Goal: Task Accomplishment & Management: Manage account settings

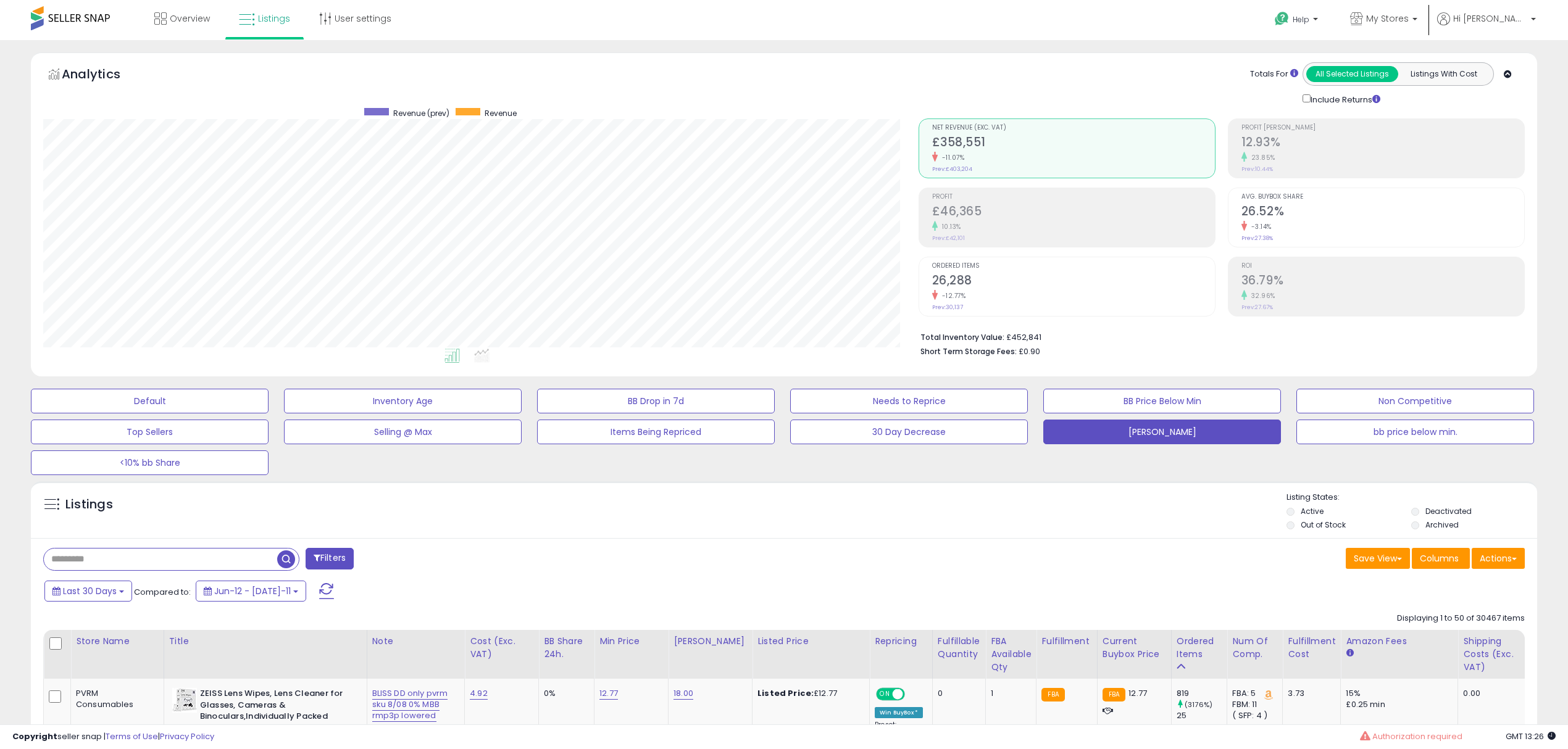
select select "**"
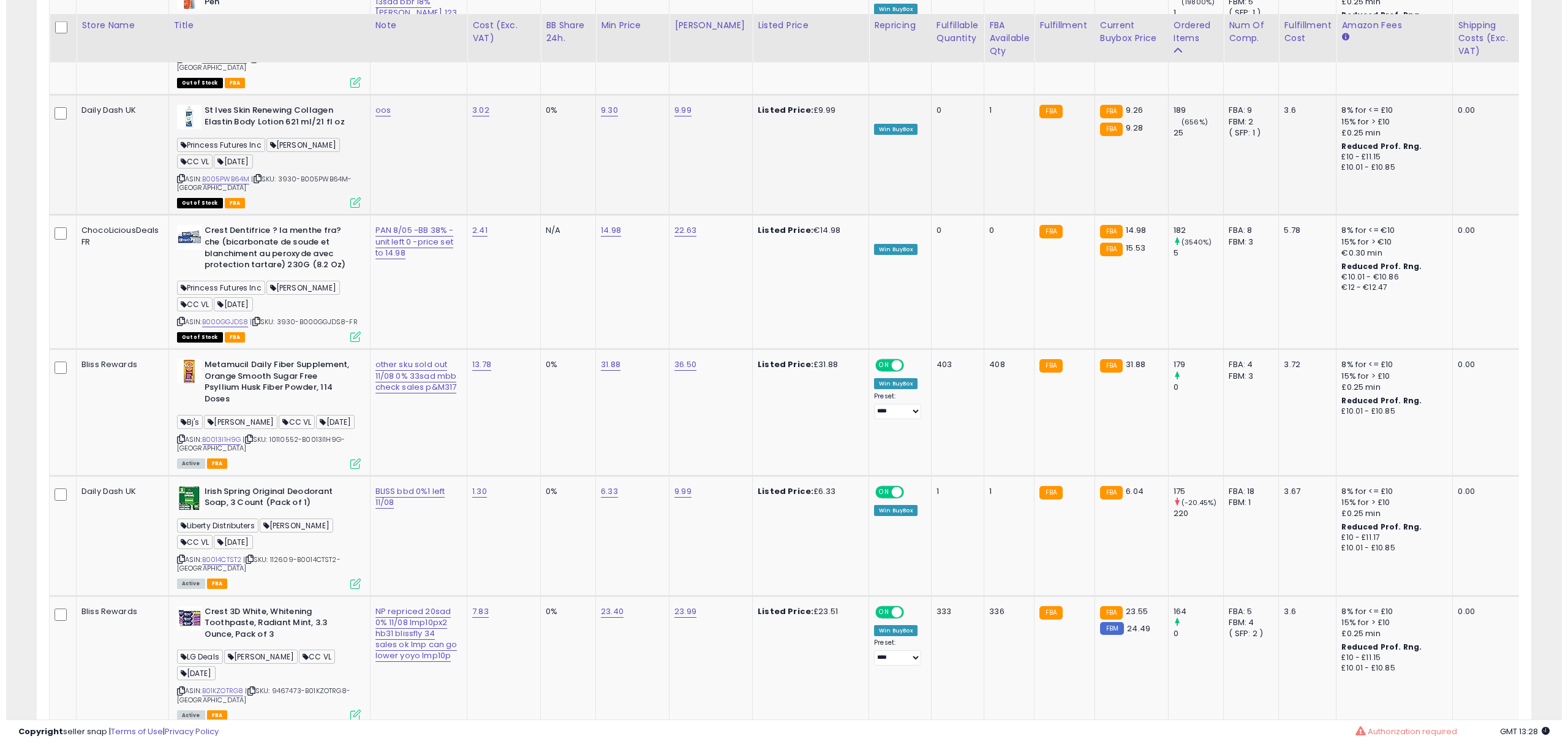
scroll to position [5771, 0]
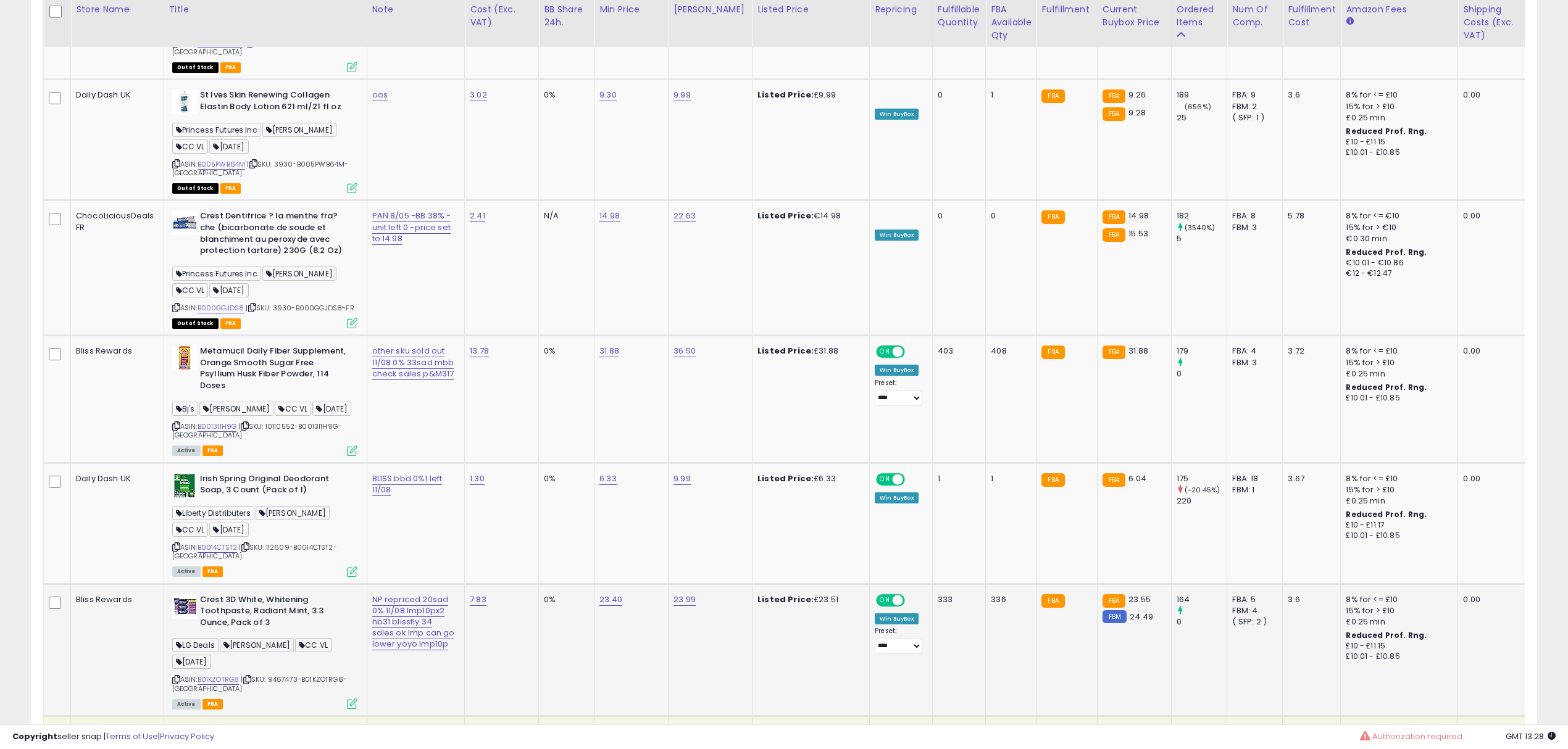
click at [353, 698] on icon at bounding box center [352, 704] width 10 height 10
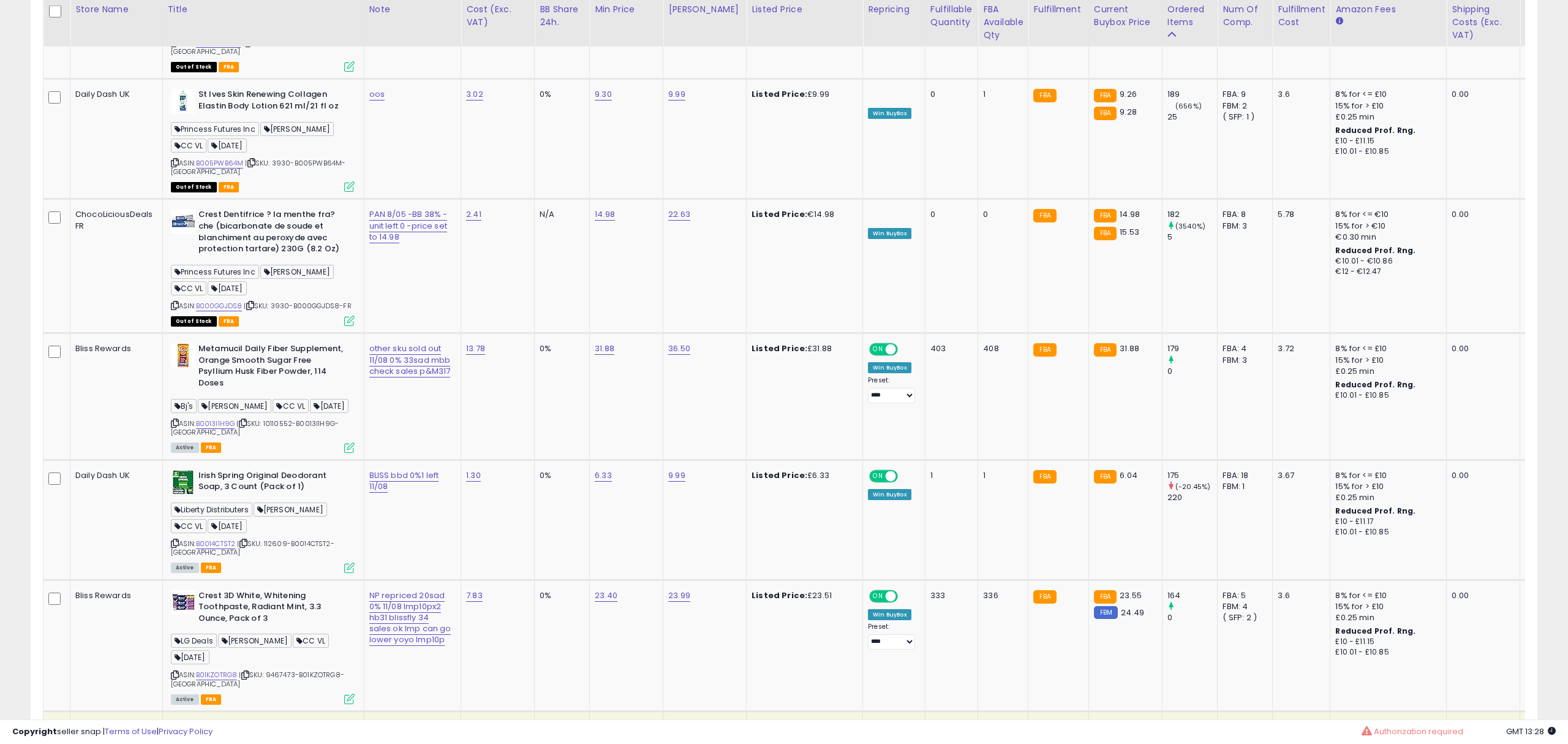
scroll to position [251, 875]
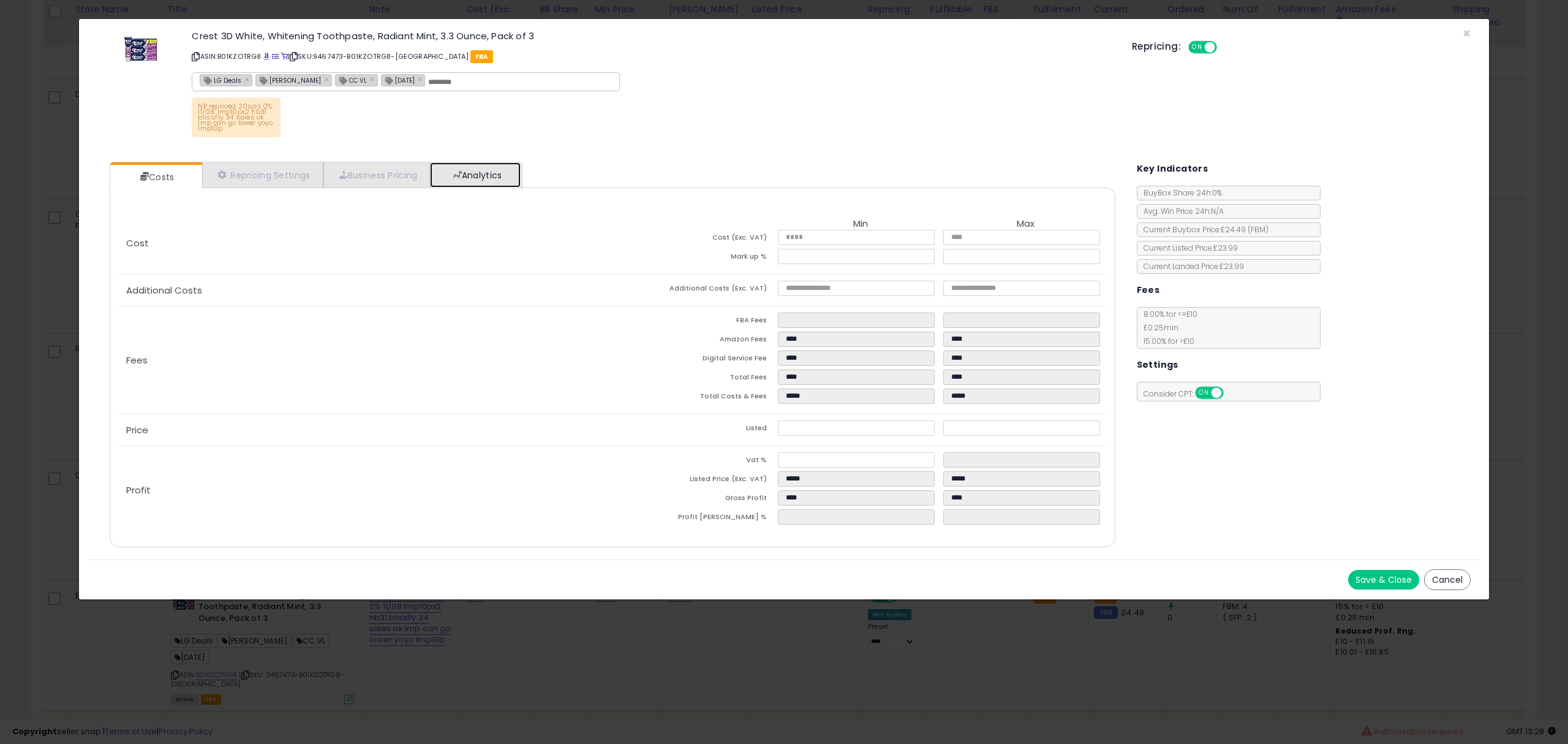
click at [485, 167] on link "Analytics" at bounding box center [475, 175] width 91 height 25
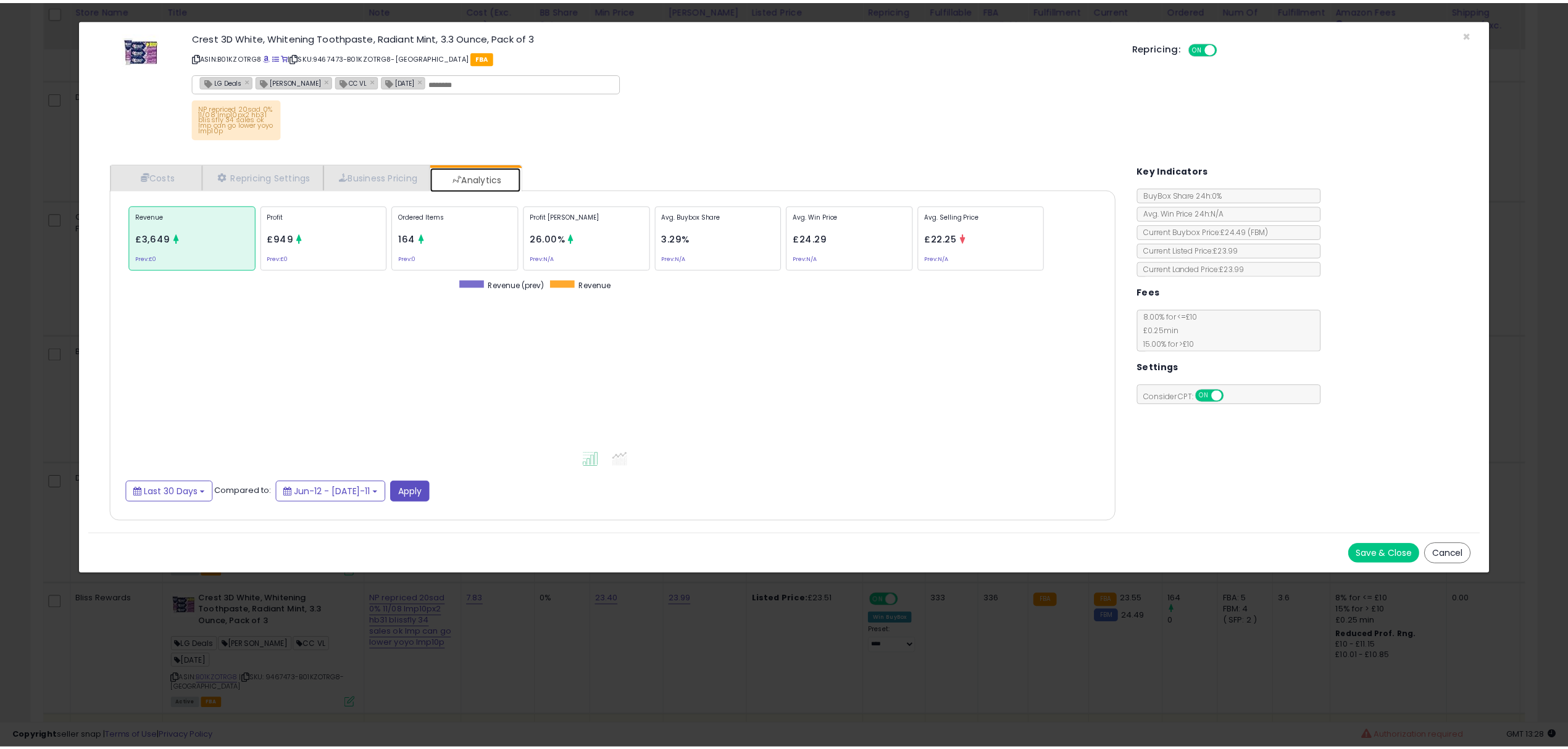
scroll to position [380, 1038]
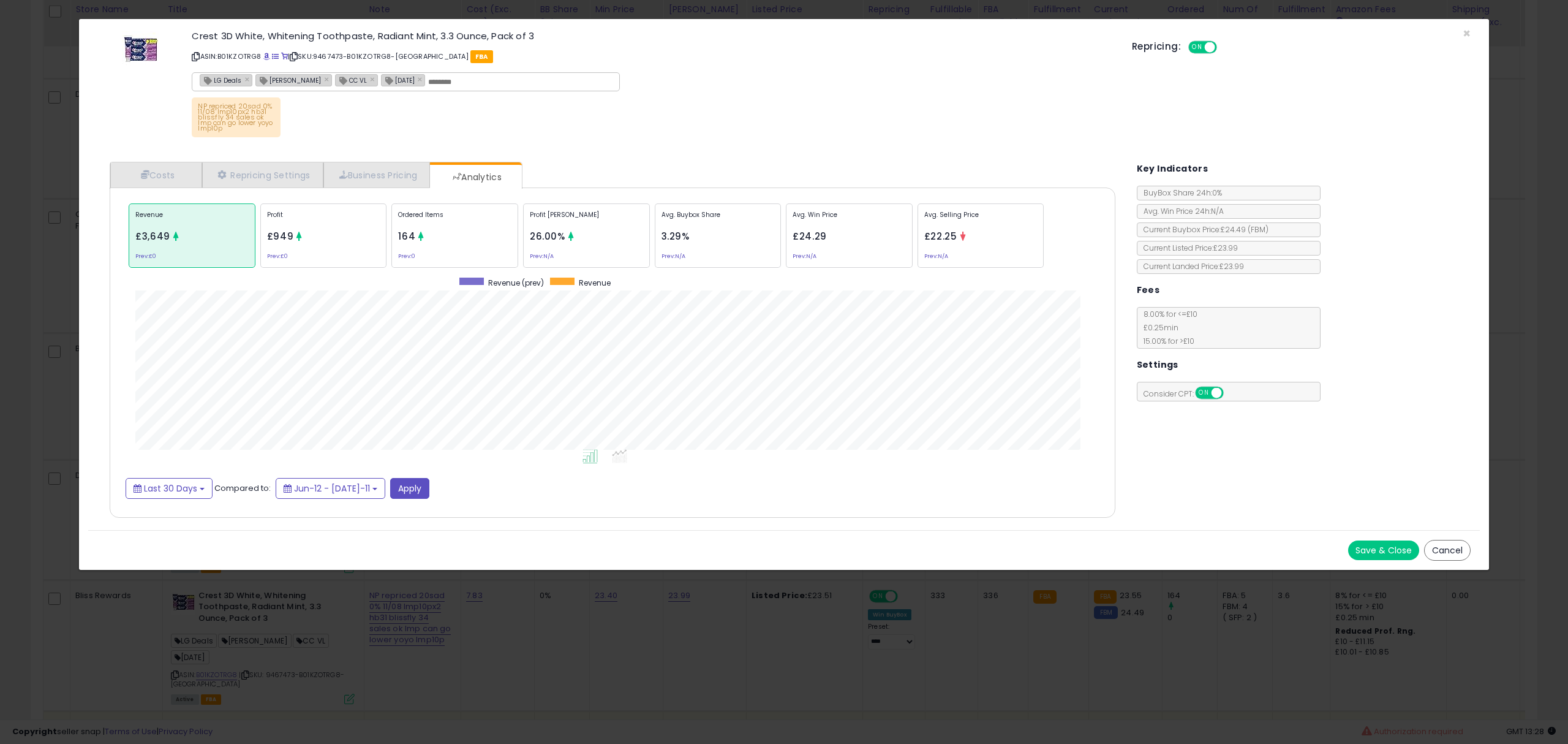
click at [1466, 42] on div "Repricing: ON OFF" at bounding box center [1301, 46] width 339 height 18
click at [1462, 35] on span "×" at bounding box center [1466, 34] width 8 height 18
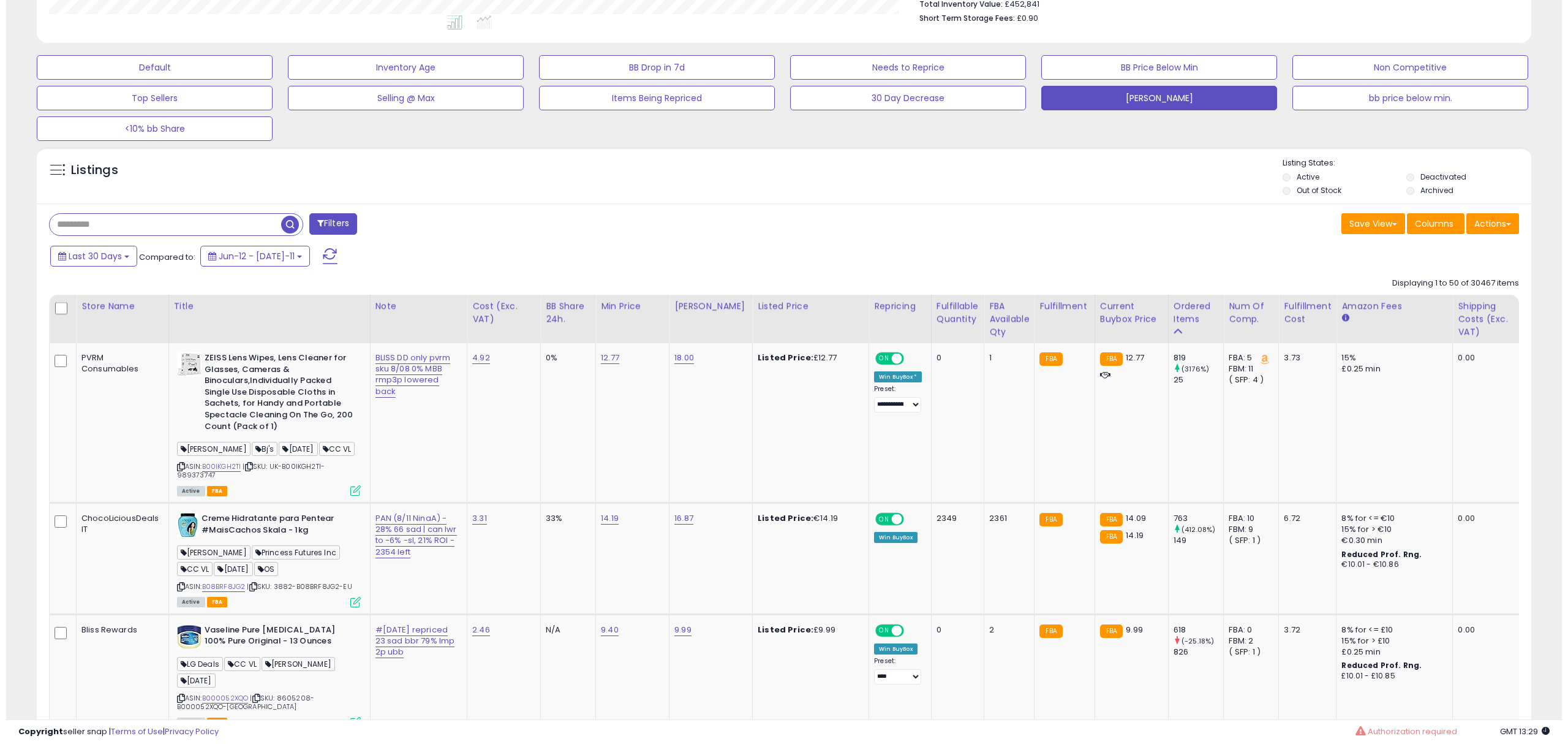
scroll to position [0, 0]
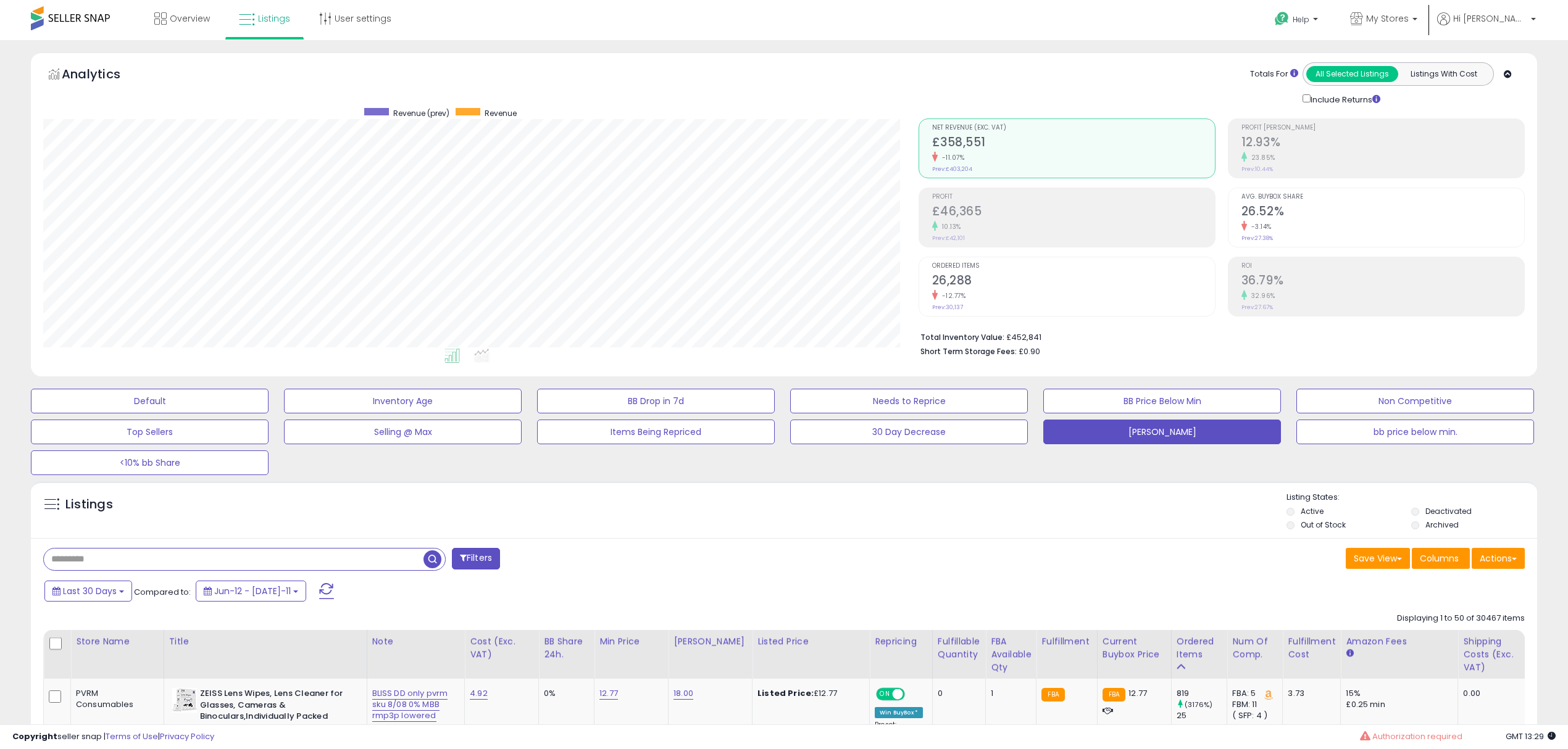
click at [102, 551] on input "text" at bounding box center [233, 560] width 380 height 22
click at [102, 552] on input "text" at bounding box center [233, 560] width 380 height 22
click at [107, 561] on input "text" at bounding box center [233, 560] width 380 height 22
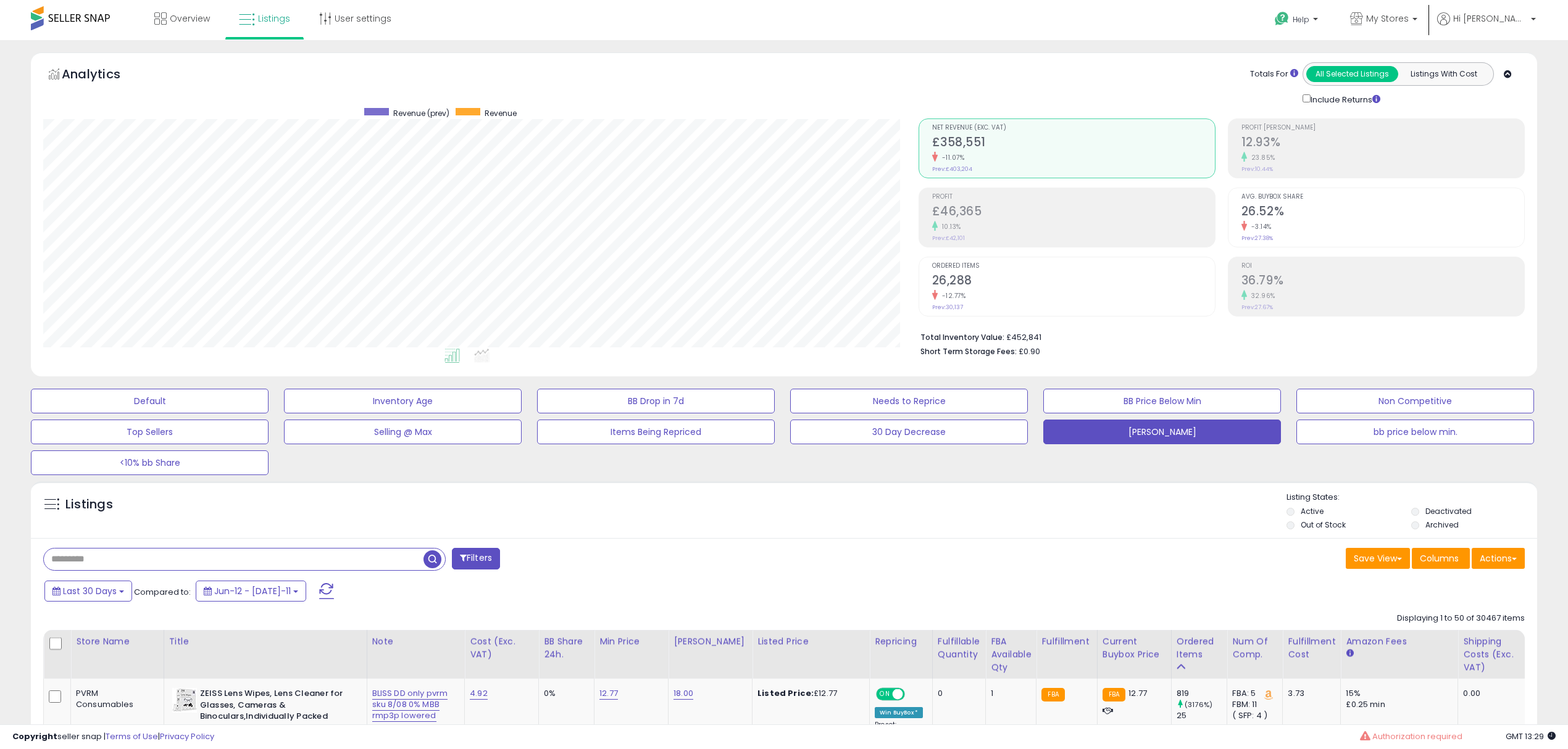
paste input "**********"
type input "**********"
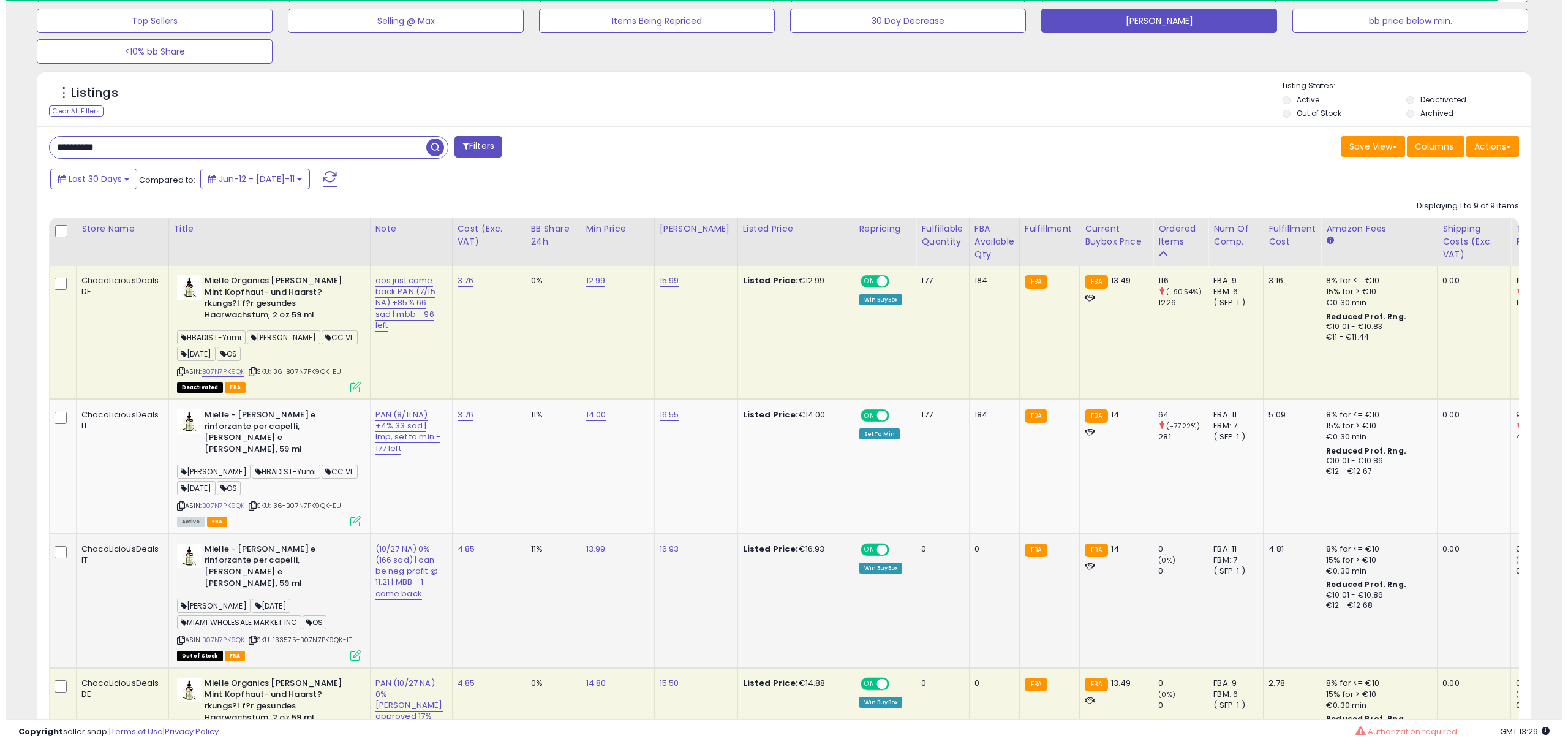
scroll to position [251, 868]
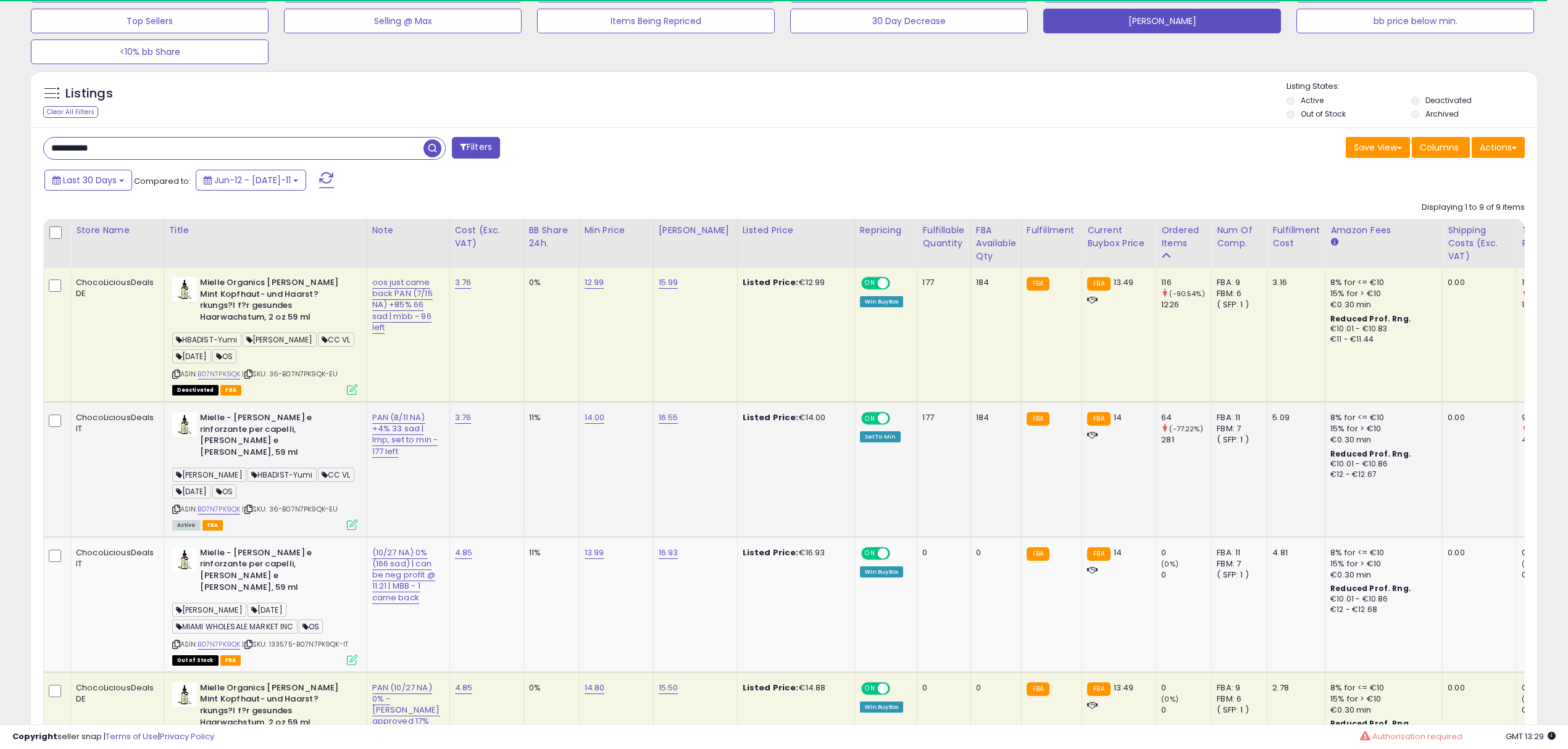
click at [351, 519] on icon at bounding box center [352, 524] width 10 height 10
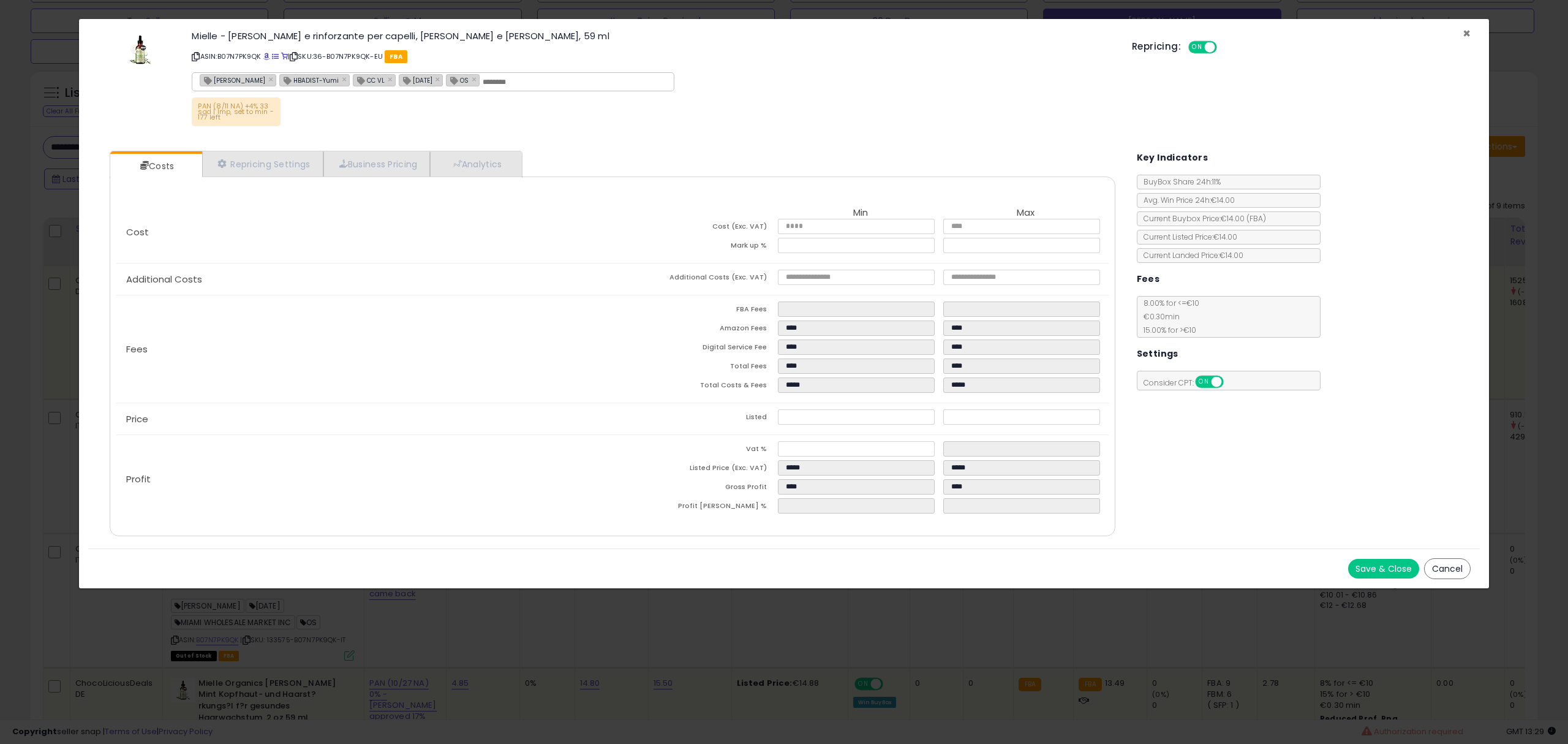
drag, startPoint x: 1469, startPoint y: 34, endPoint x: 1429, endPoint y: 54, distance: 44.7
click at [1463, 37] on div "× Close Mielle - Olio lisciante e rinforzante per capelli, [PERSON_NAME] e [PER…" at bounding box center [784, 80] width 1391 height 123
click at [1466, 27] on span "×" at bounding box center [1466, 34] width 8 height 18
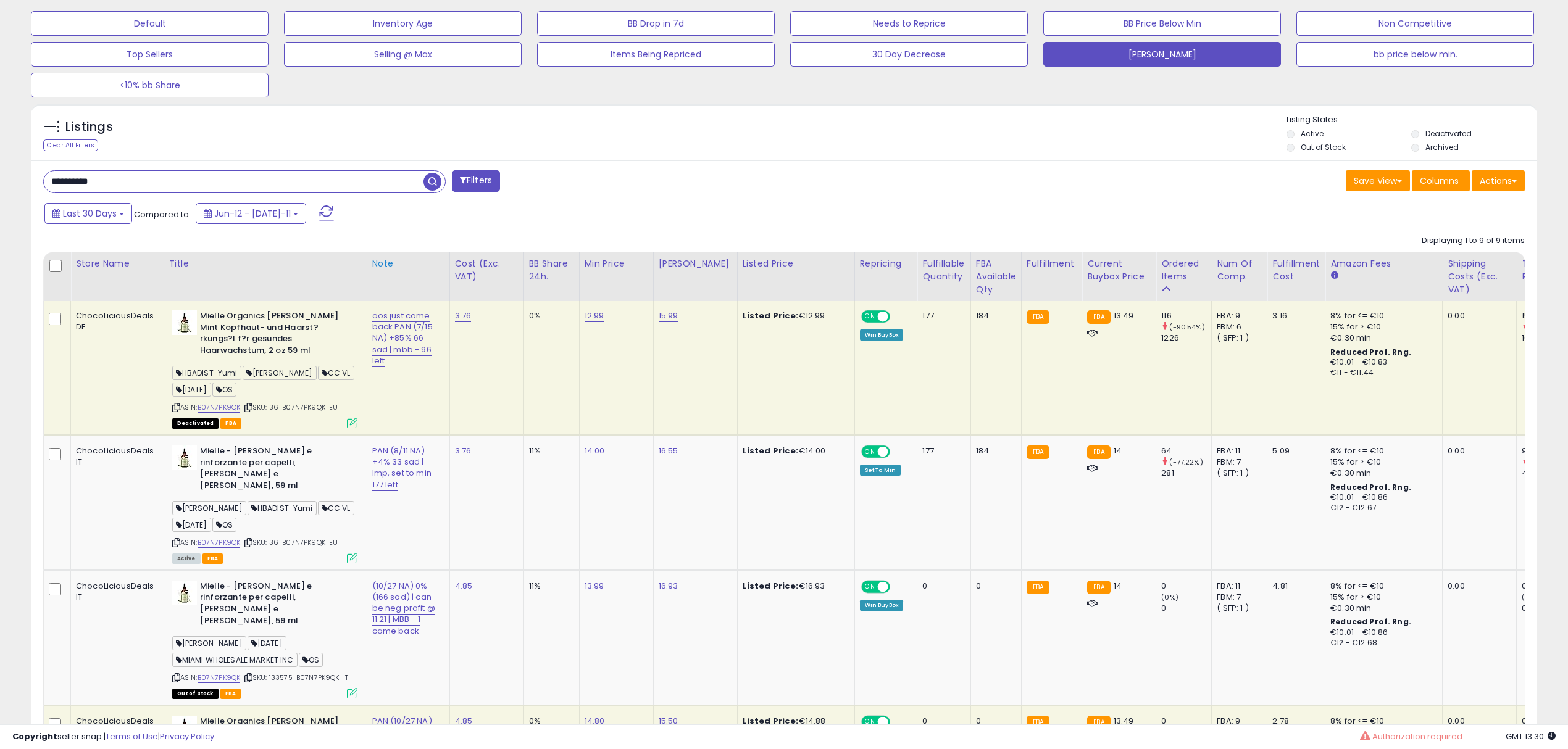
scroll to position [379, 0]
